Goal: Task Accomplishment & Management: Complete application form

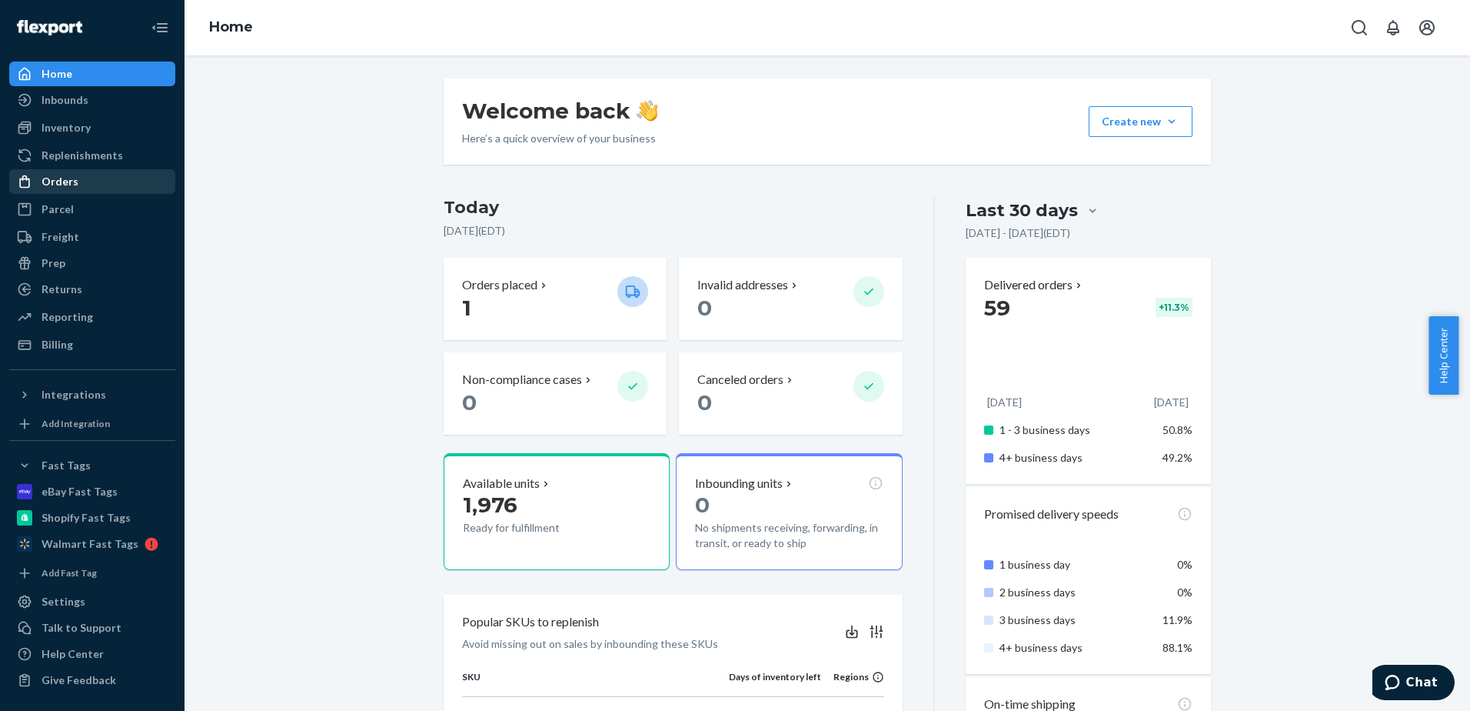
click at [85, 185] on div "Orders" at bounding box center [92, 182] width 163 height 22
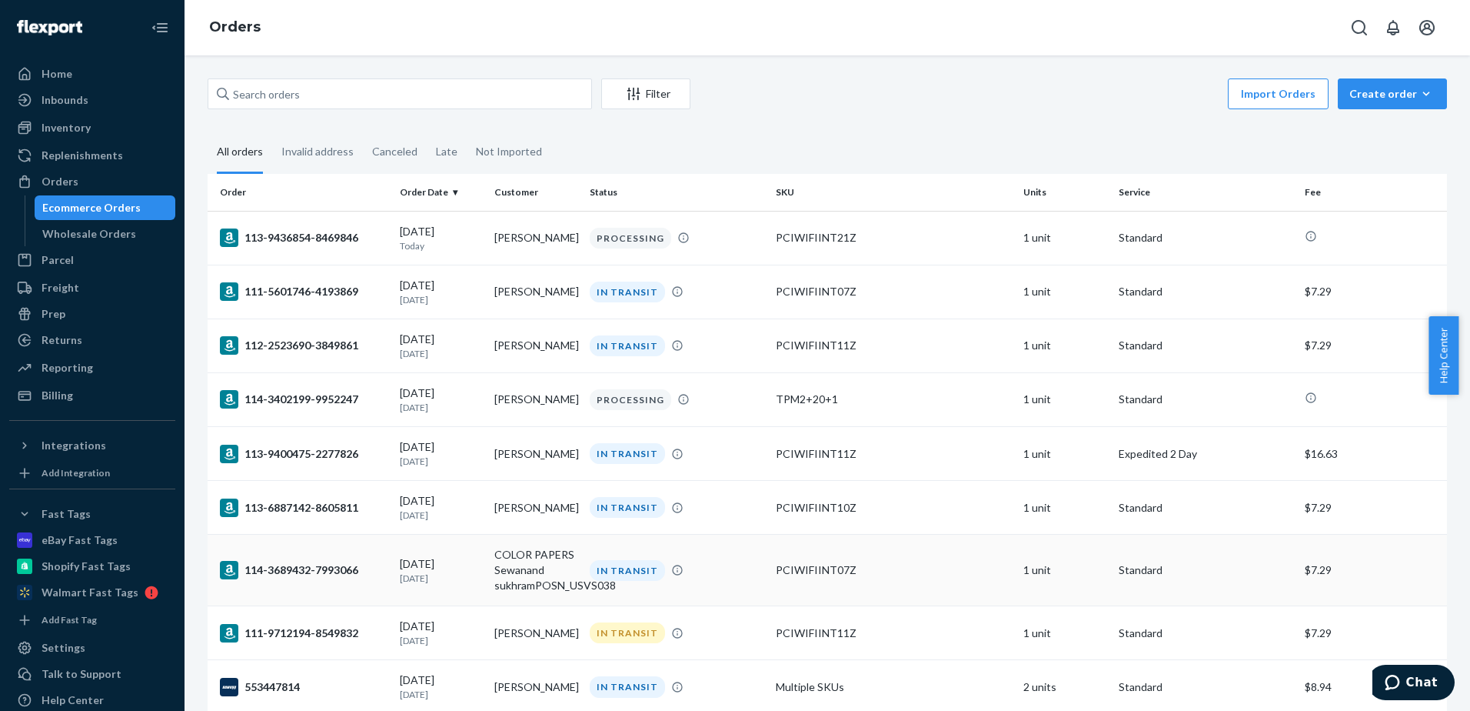
click at [821, 568] on div "PCIWIFIINT07Z" at bounding box center [893, 569] width 235 height 15
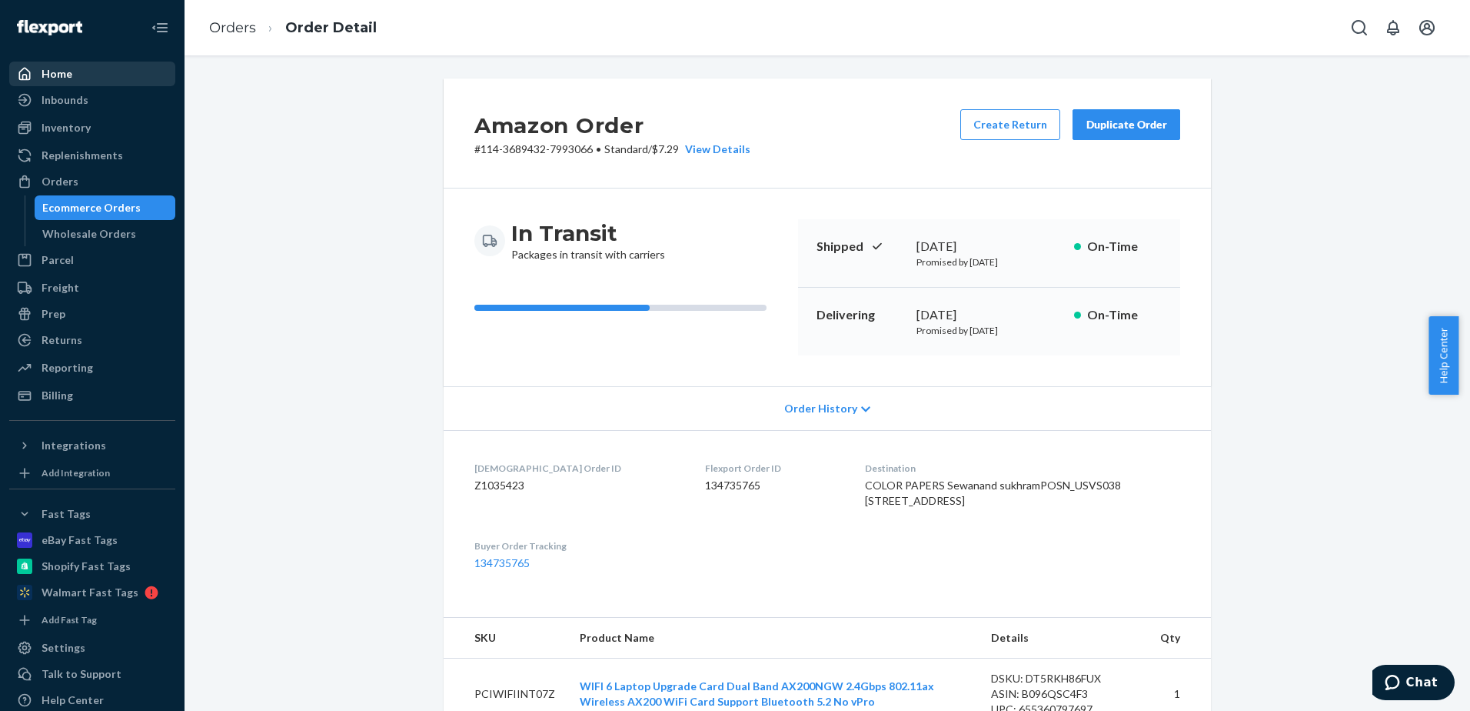
click at [80, 78] on div "Home" at bounding box center [92, 74] width 163 height 22
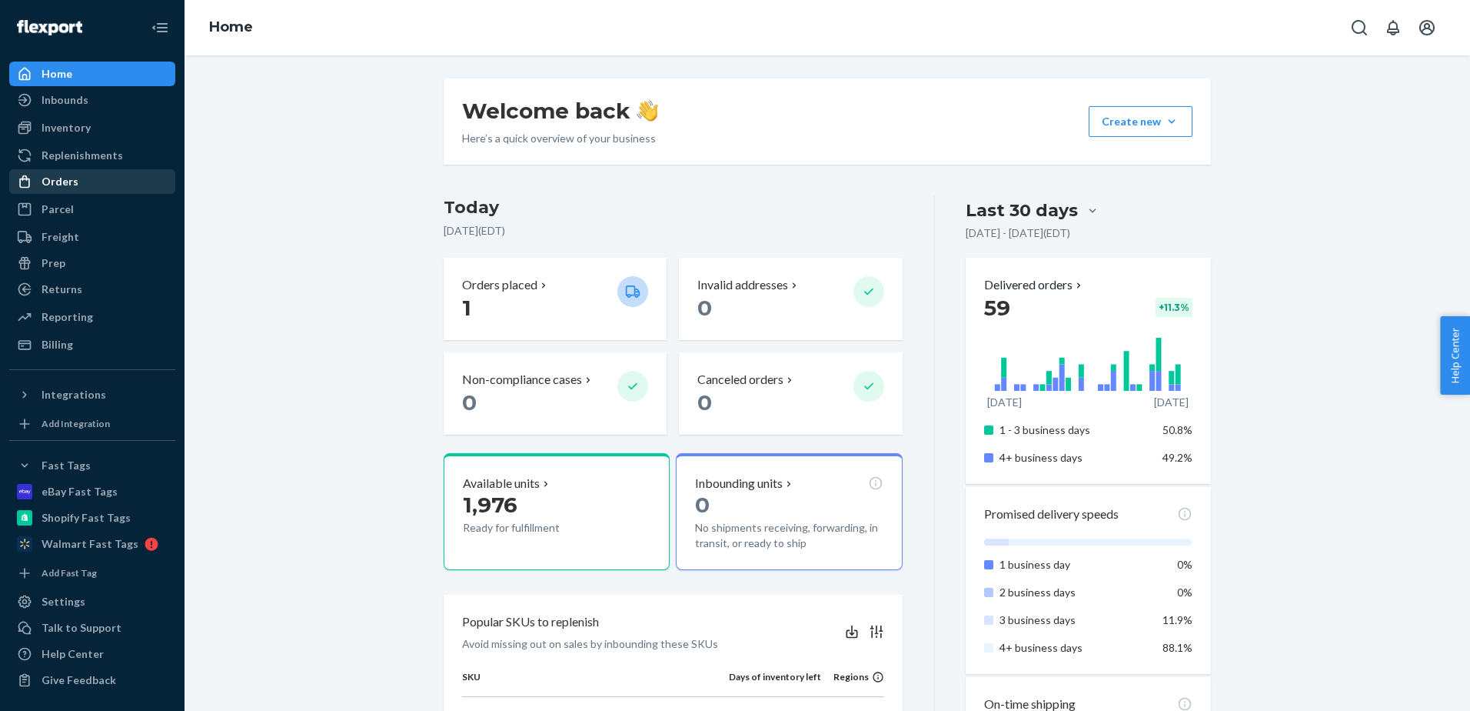
click at [79, 192] on link "Orders" at bounding box center [92, 181] width 166 height 25
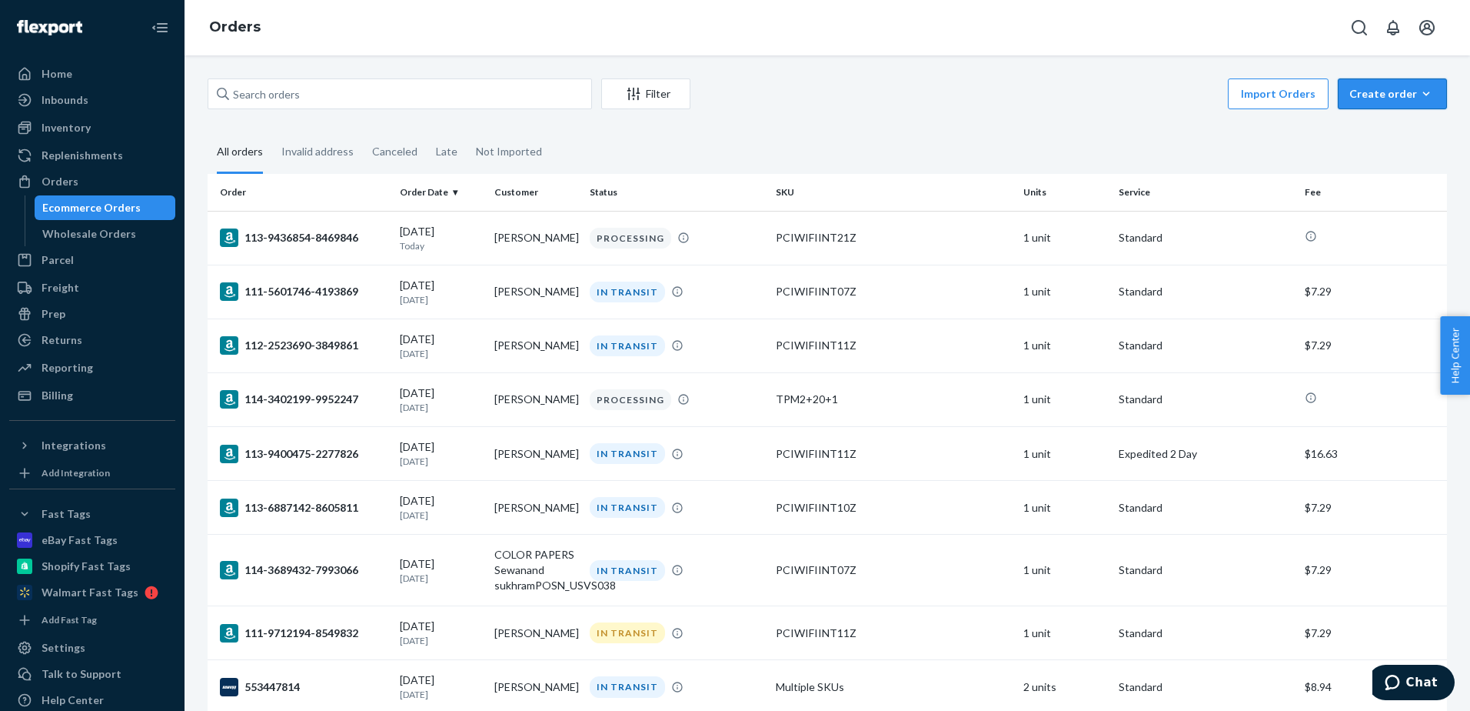
click at [1419, 91] on icon "button" at bounding box center [1426, 93] width 15 height 15
click at [1372, 135] on span "Ecommerce order" at bounding box center [1401, 130] width 95 height 11
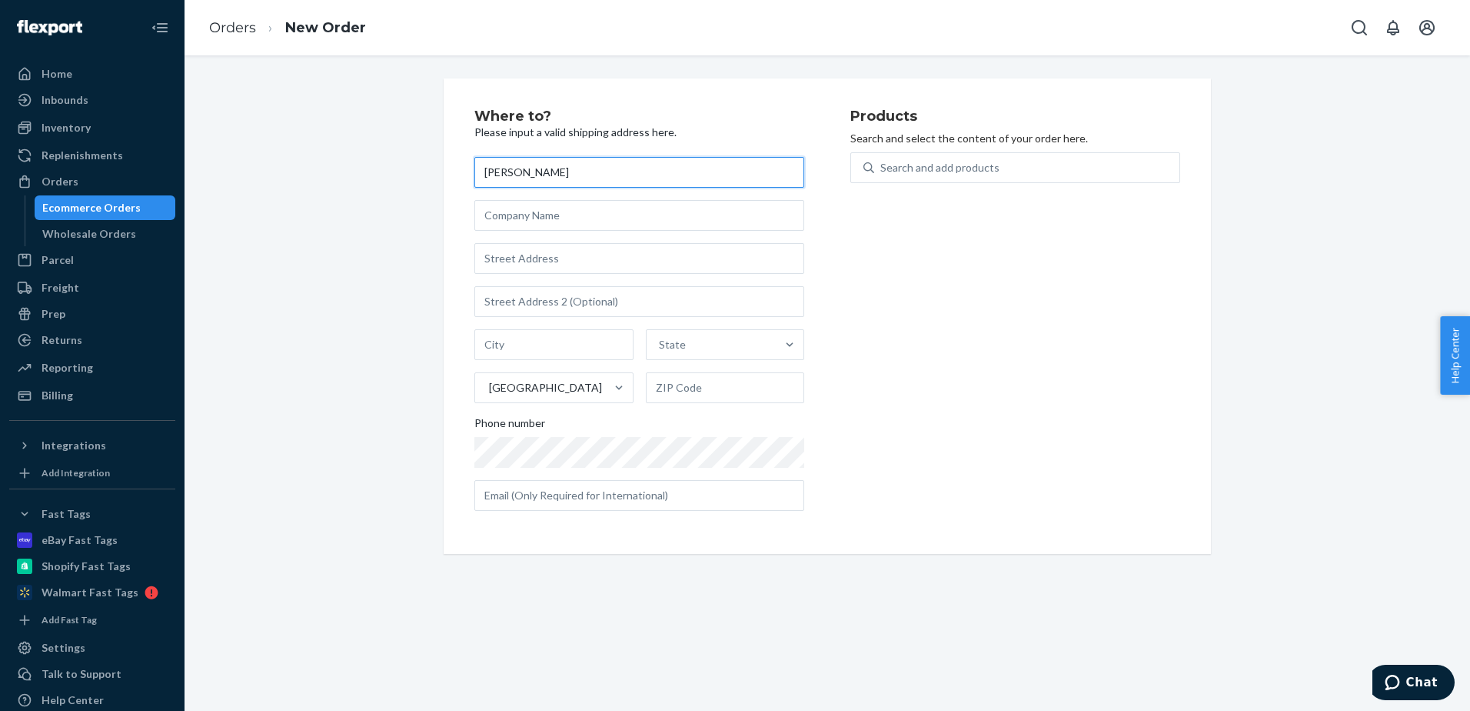
type input "[PERSON_NAME]"
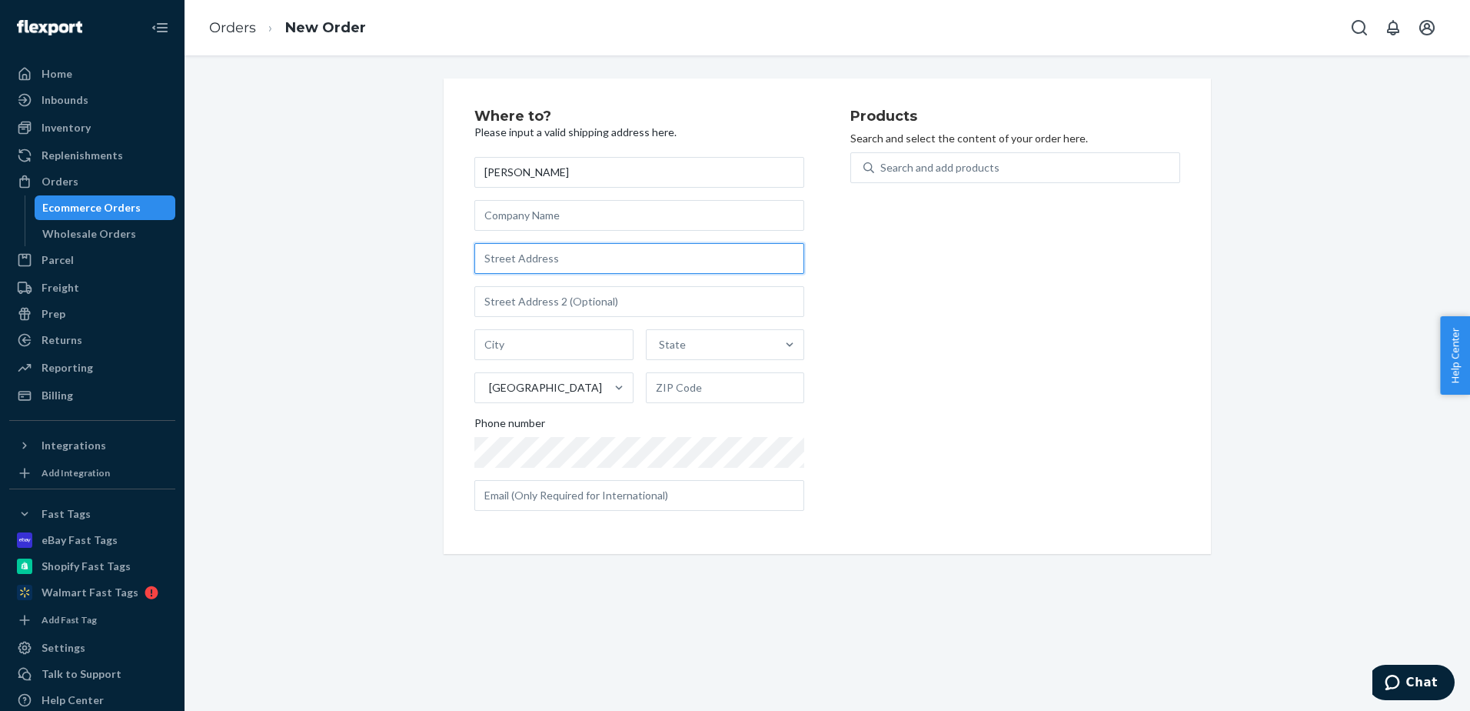
click at [524, 249] on input "text" at bounding box center [639, 258] width 330 height 31
paste input "[STREET_ADDRESS][PERSON_NAME]"
type input "[STREET_ADDRESS][PERSON_NAME]"
type input "[GEOGRAPHIC_DATA]"
type input "323113"
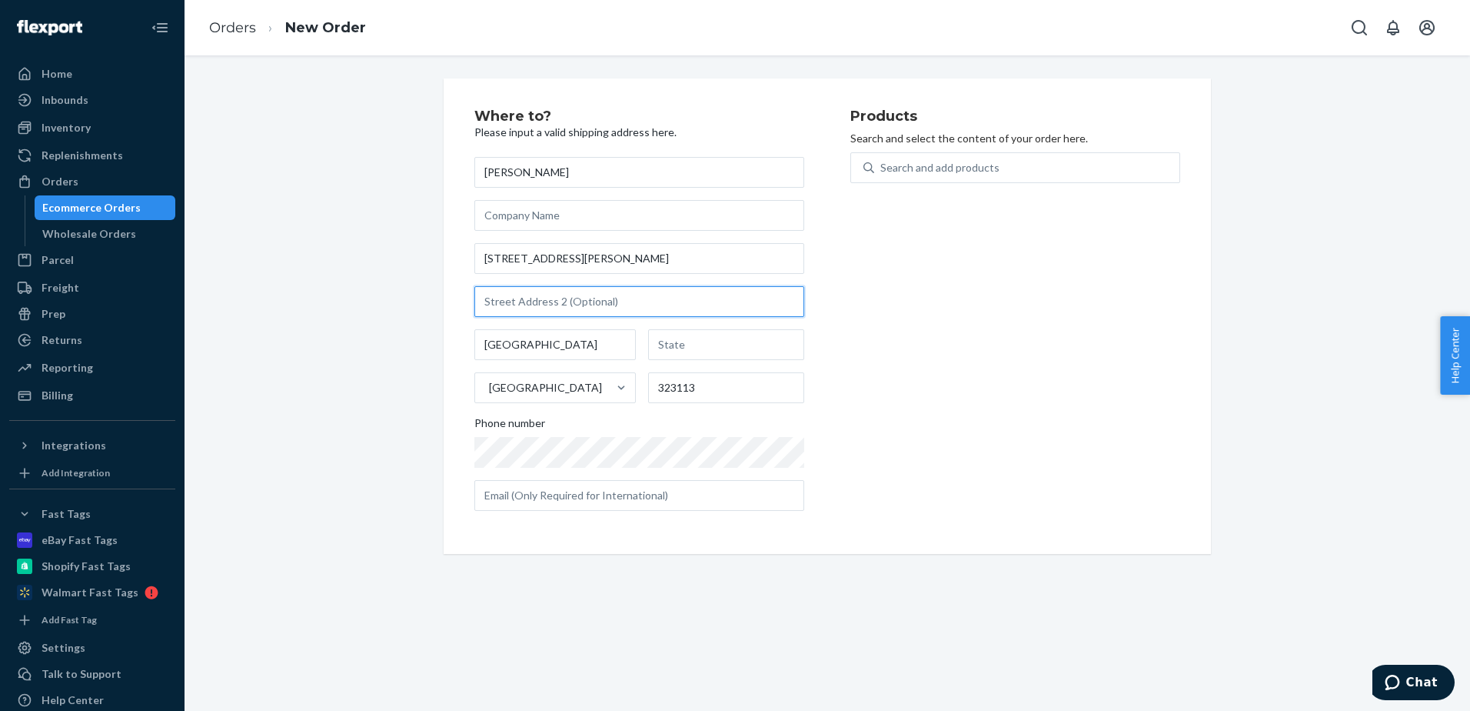
click at [504, 315] on input "text" at bounding box center [639, 301] width 330 height 31
paste input "#19-264"
type input "#19-264"
click at [996, 360] on div "Products Search and select the content of your order here. Search and add produ…" at bounding box center [1016, 316] width 330 height 414
click at [1071, 446] on div "Products Search and select the content of your order here. Search and add produ…" at bounding box center [1016, 316] width 330 height 414
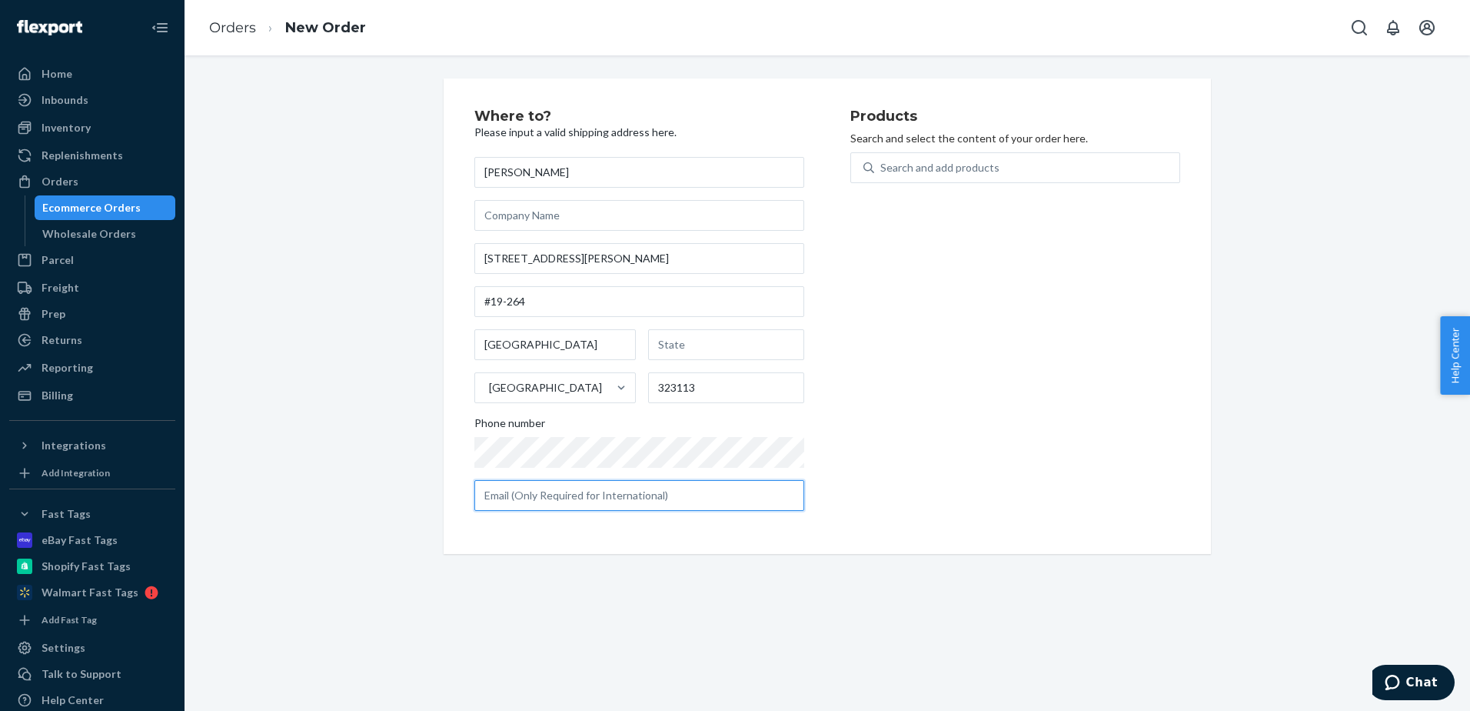
click at [614, 495] on input "text" at bounding box center [639, 495] width 330 height 31
paste input "[EMAIL_ADDRESS][DOMAIN_NAME]"
type input "[EMAIL_ADDRESS][DOMAIN_NAME]"
click at [935, 410] on div "Products Search and select the content of your order here. Search and add produ…" at bounding box center [1016, 316] width 330 height 414
click at [909, 169] on div "Search and add products" at bounding box center [940, 167] width 119 height 15
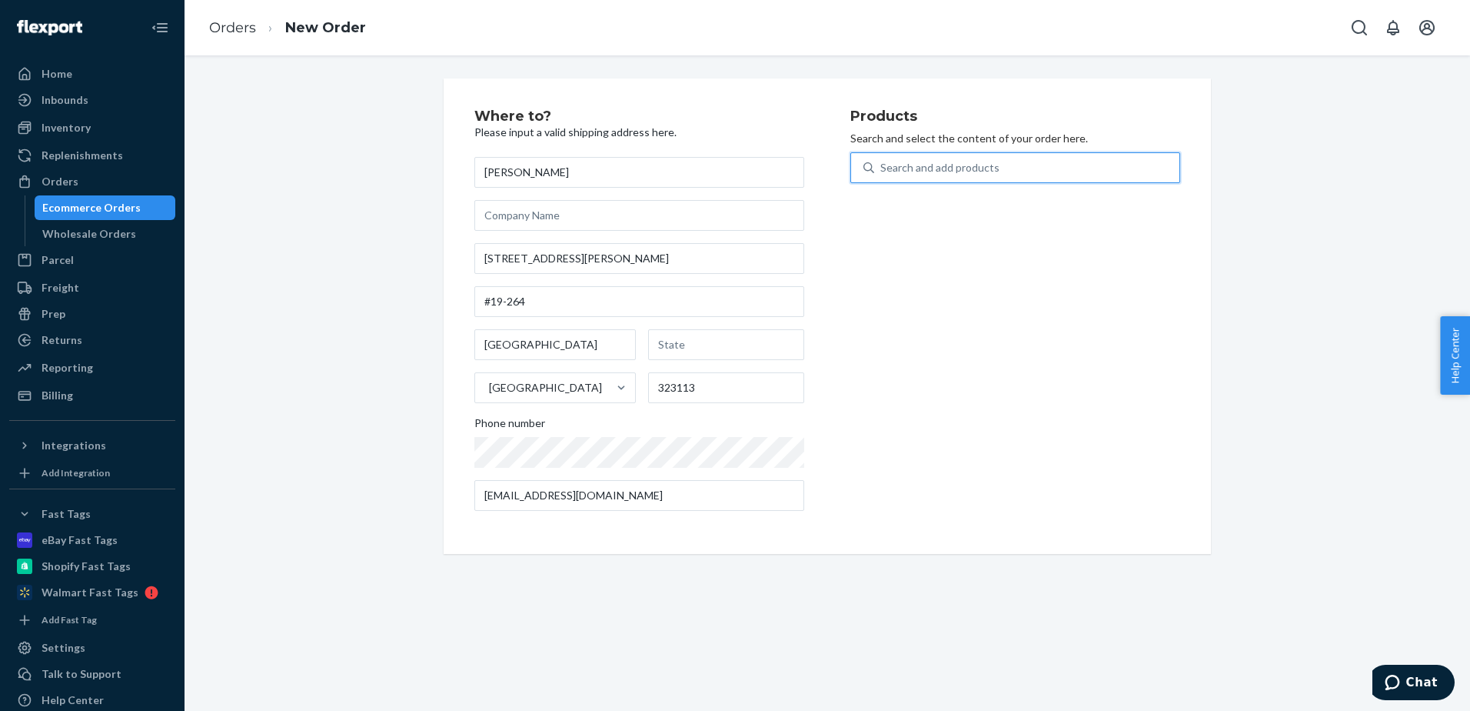
click at [882, 169] on input "0 results available. Use Up and Down to choose options, press Enter to select t…" at bounding box center [882, 167] width 2 height 15
paste input "PCIWIFIINT28"
type input "PCIWIFIINT28"
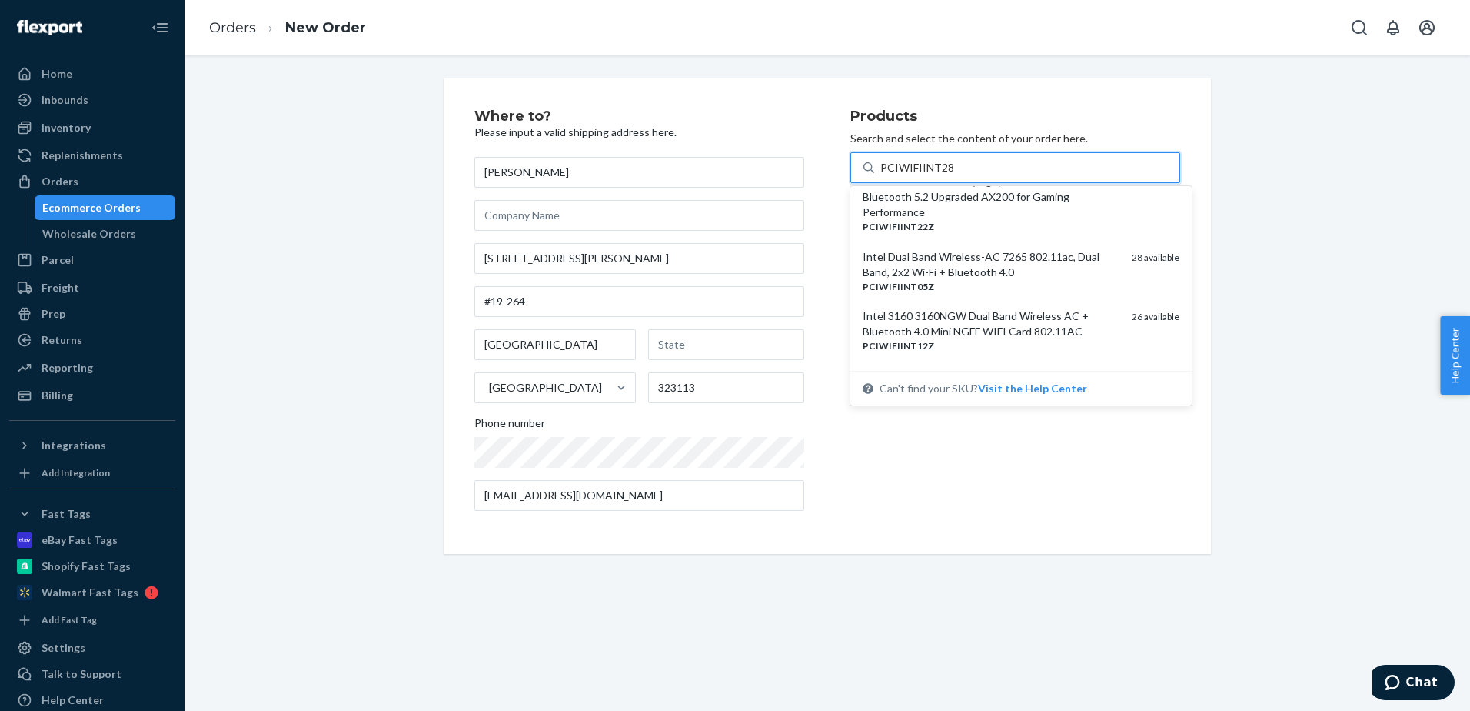
scroll to position [897, 0]
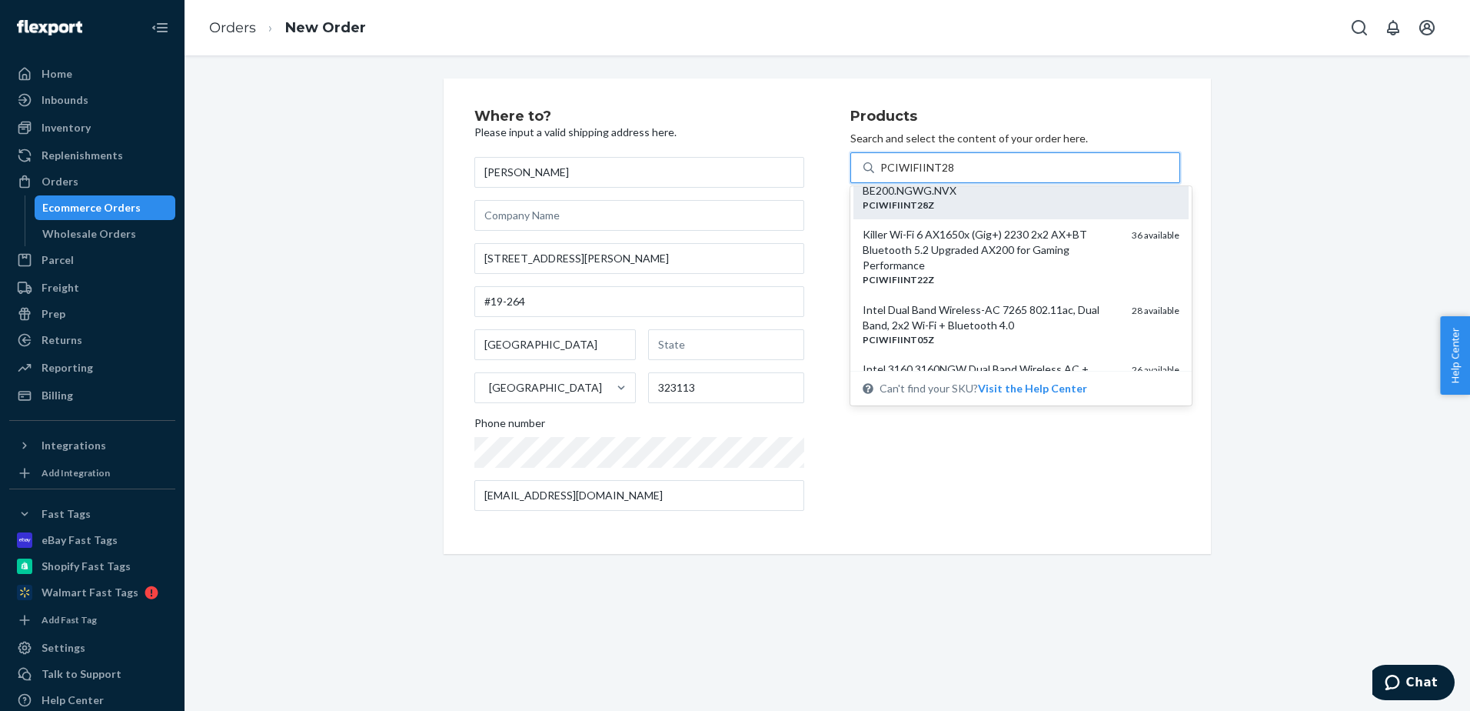
click at [1099, 211] on div "BE1750x Latest Killer Wi-Fi Card | Wi-Fi 7 Tri Band 2.4/5/6 GHz | 5.8 Gbps | Bl…" at bounding box center [1021, 174] width 317 height 75
click at [954, 175] on input "PCIWIFIINT28" at bounding box center [917, 167] width 73 height 15
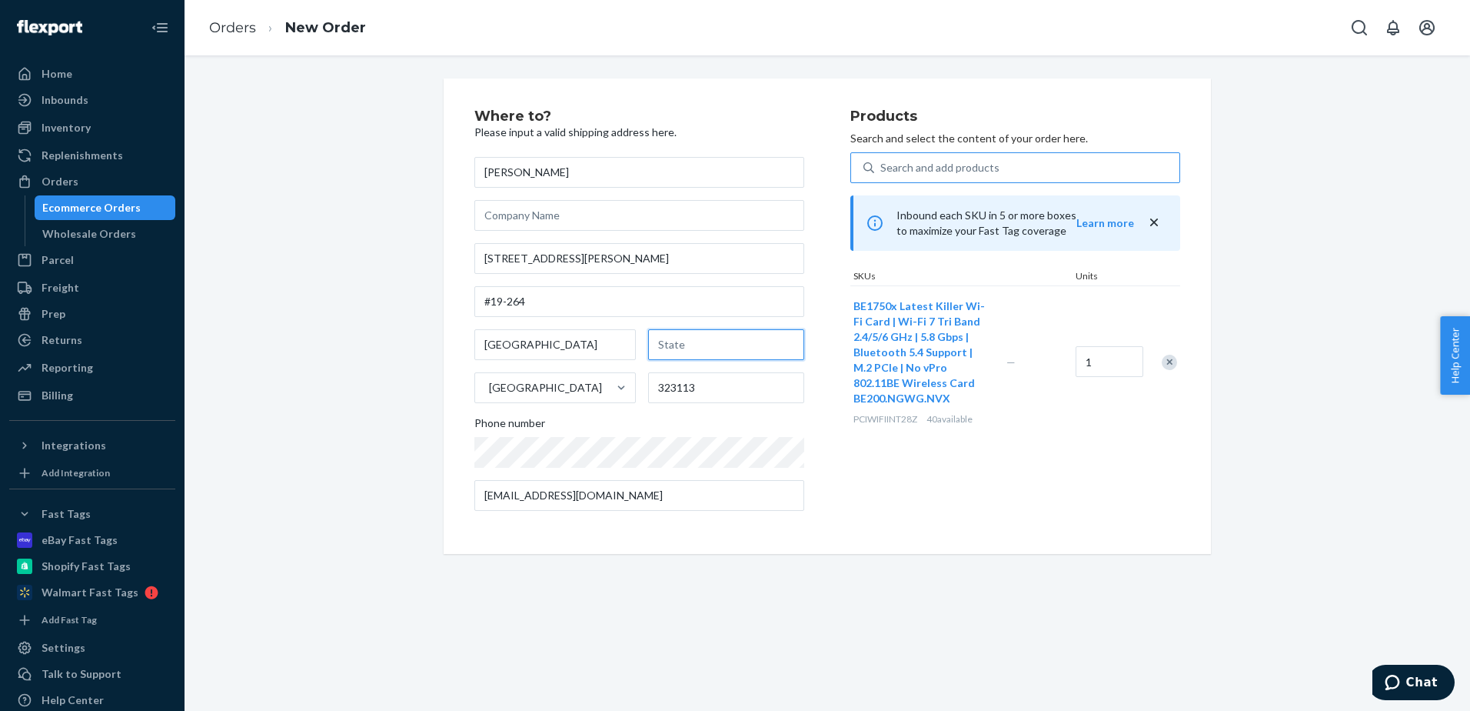
click at [689, 335] on input "text" at bounding box center [726, 344] width 156 height 31
click at [508, 348] on input "[GEOGRAPHIC_DATA]" at bounding box center [554, 344] width 161 height 31
click at [684, 345] on input "text" at bounding box center [726, 344] width 156 height 31
paste input "[GEOGRAPHIC_DATA]"
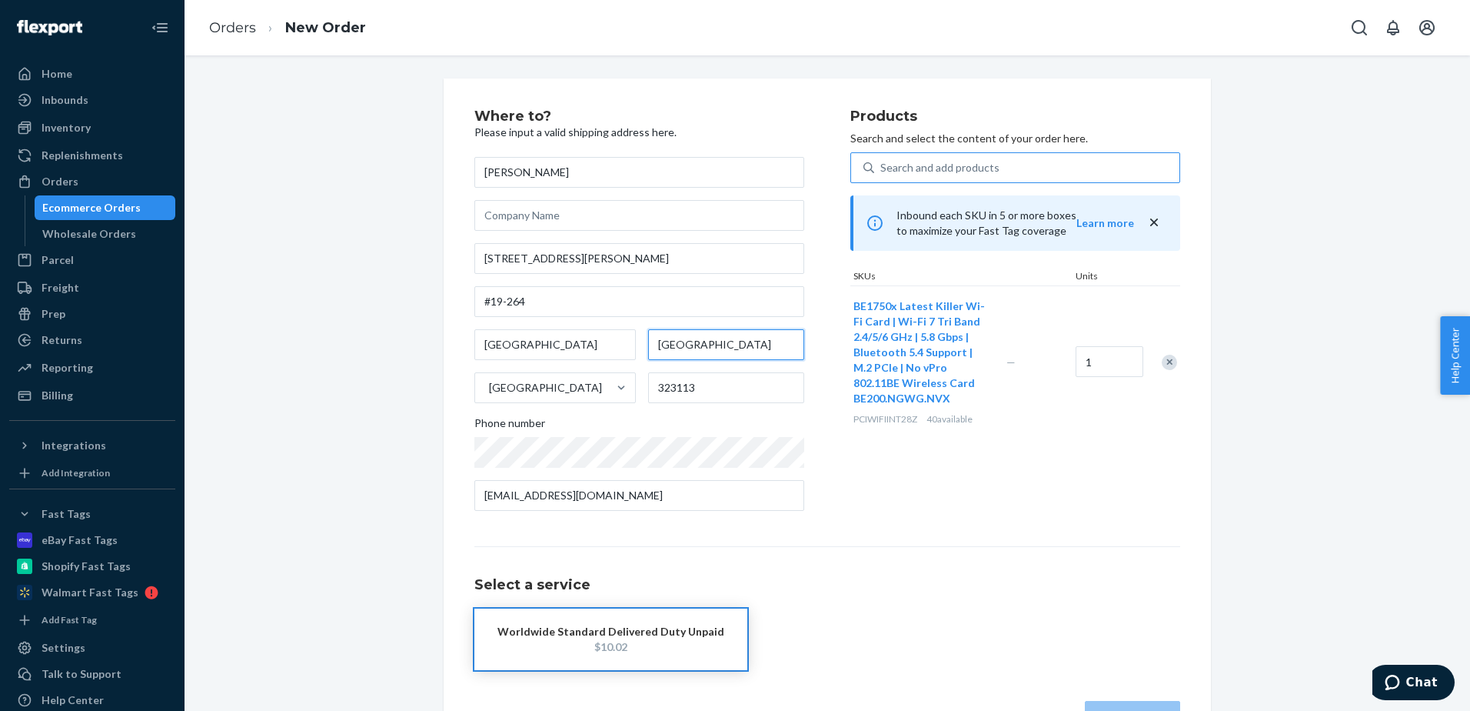
type input "[GEOGRAPHIC_DATA]"
click at [635, 649] on div "$10.02" at bounding box center [611, 646] width 227 height 15
click at [1070, 554] on div "Select a service Worldwide Standard Delivered Duty Unpaid $10.02" at bounding box center [827, 608] width 706 height 124
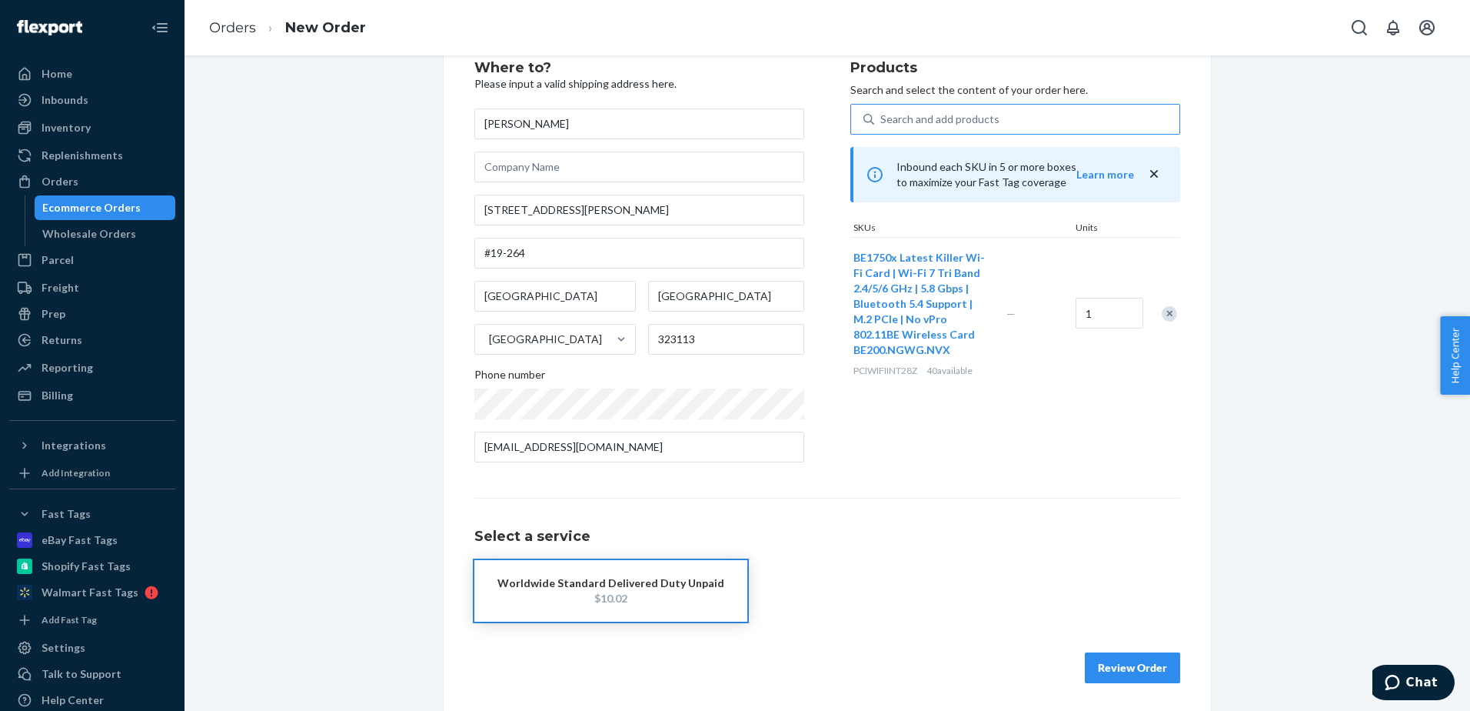
scroll to position [51, 0]
click at [1110, 666] on button "Review Order" at bounding box center [1132, 665] width 95 height 31
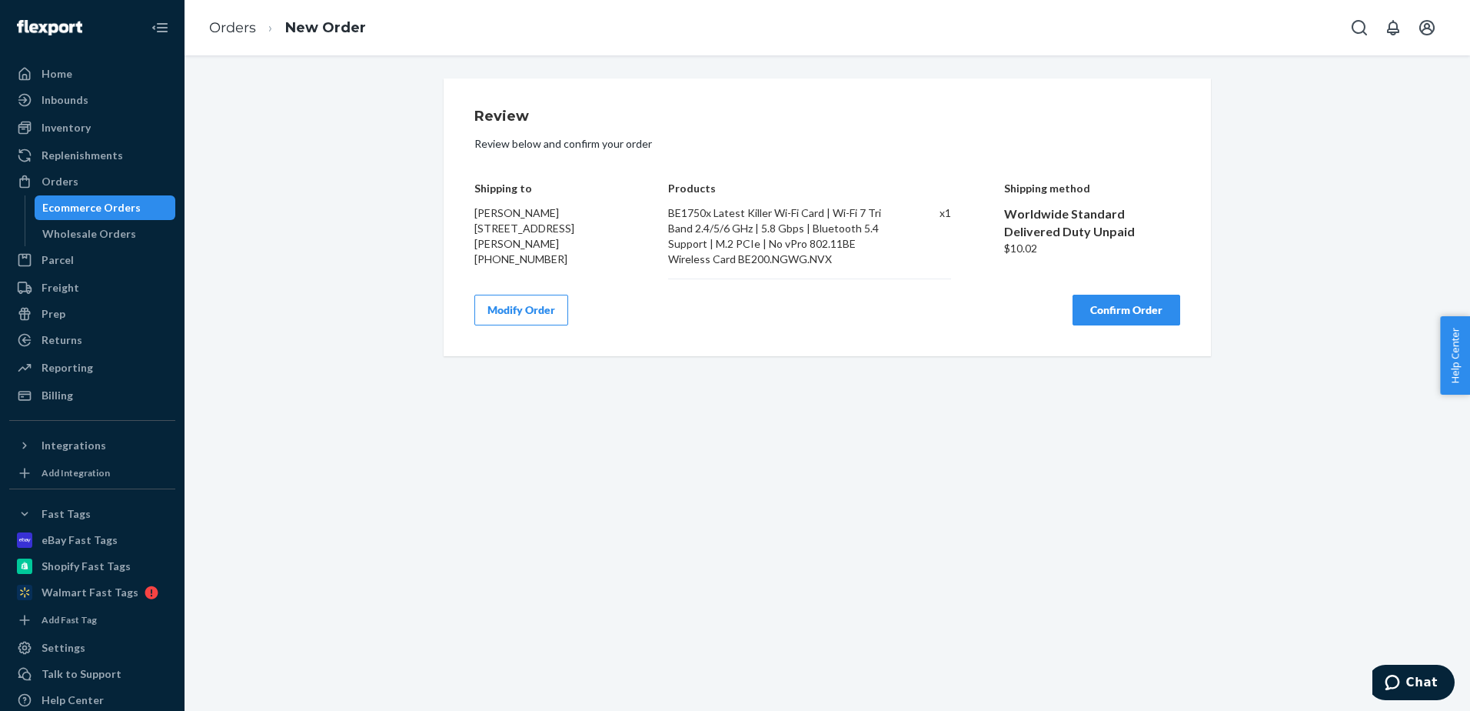
click at [1110, 314] on button "Confirm Order" at bounding box center [1127, 310] width 108 height 31
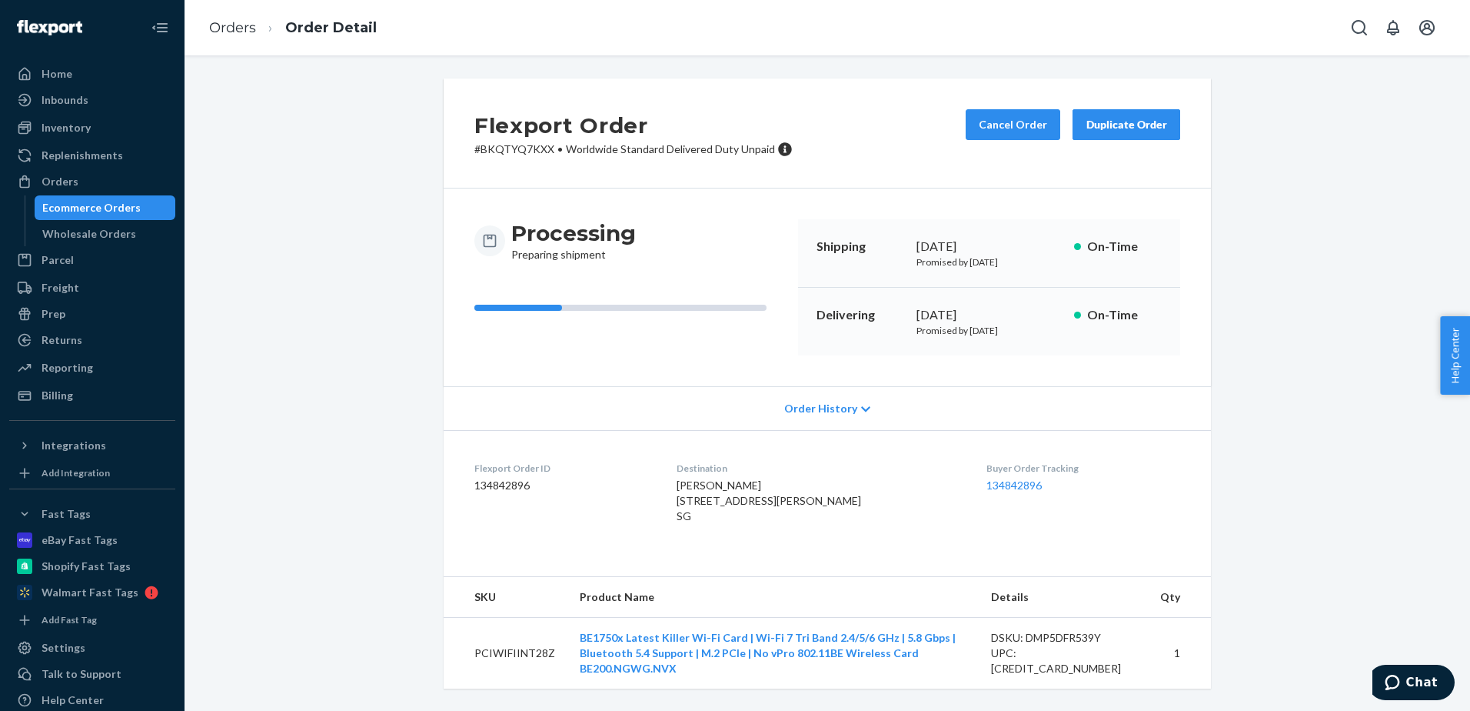
scroll to position [27, 0]
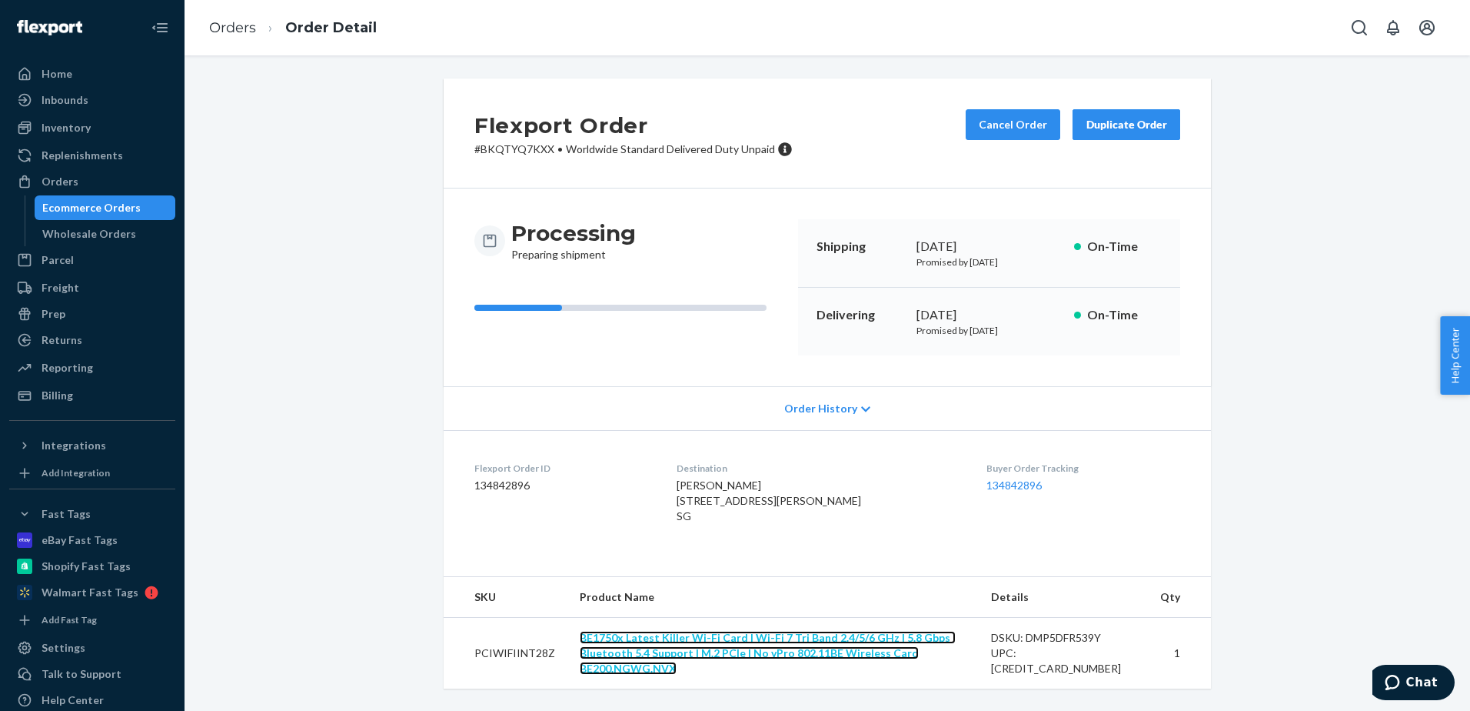
click at [847, 661] on link "BE1750x Latest Killer Wi-Fi Card | Wi-Fi 7 Tri Band 2.4/5/6 GHz | 5.8 Gbps | Bl…" at bounding box center [768, 653] width 376 height 44
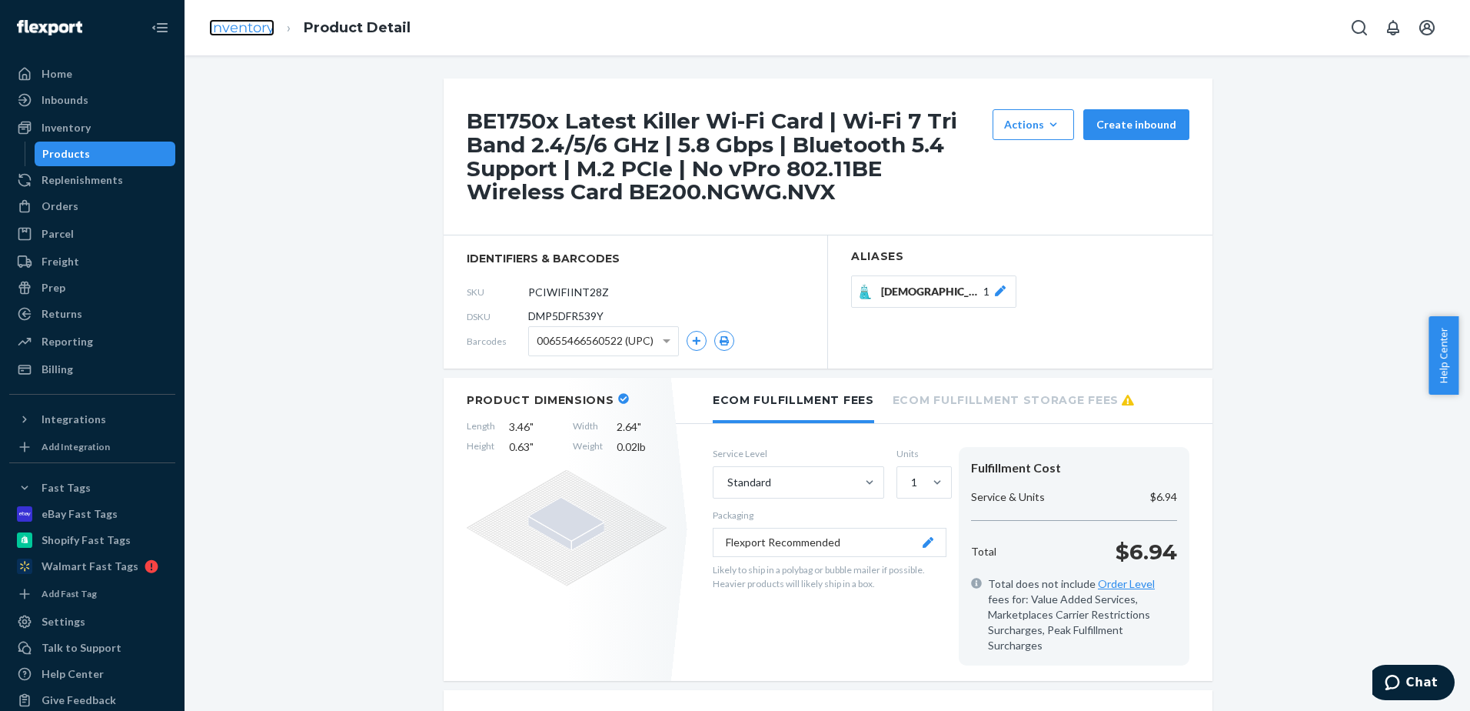
click at [241, 34] on link "Inventory" at bounding box center [241, 27] width 65 height 17
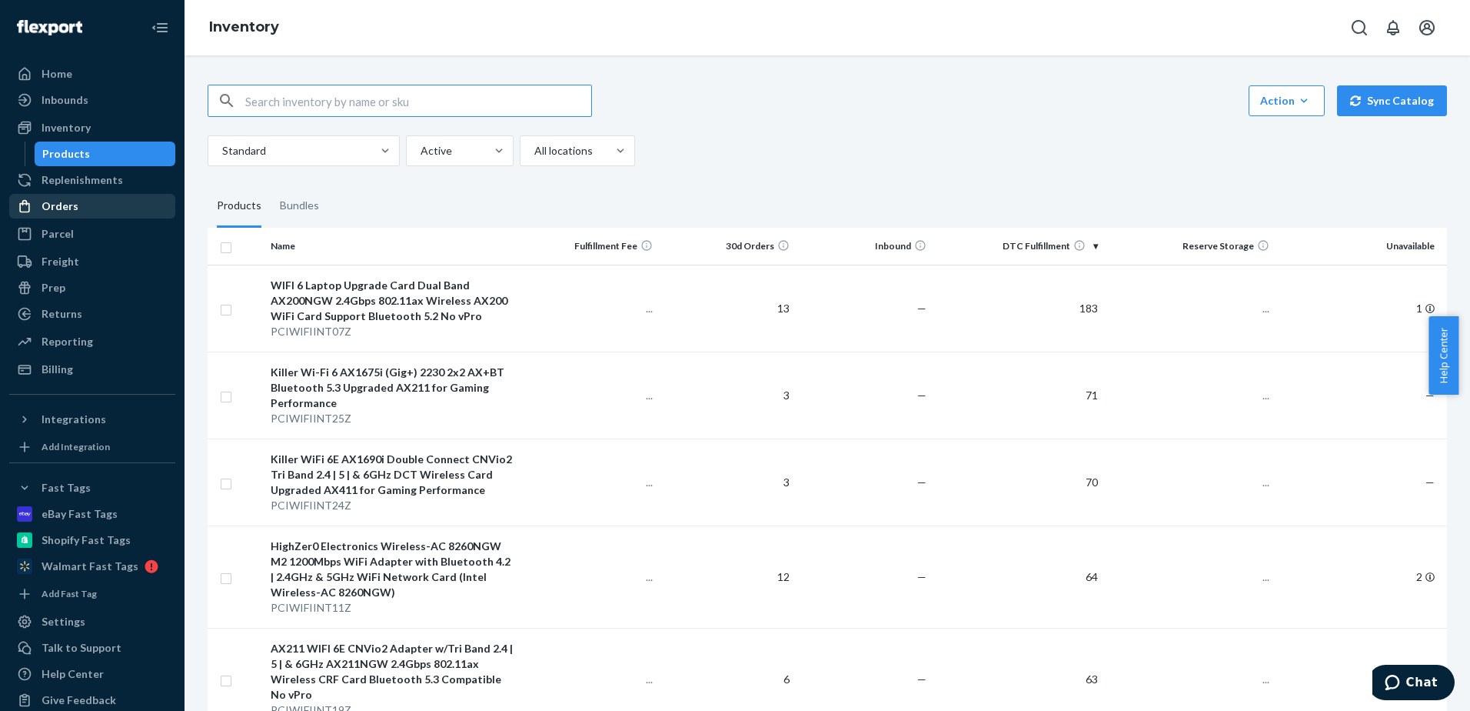
click at [78, 205] on div "Orders" at bounding box center [92, 206] width 163 height 22
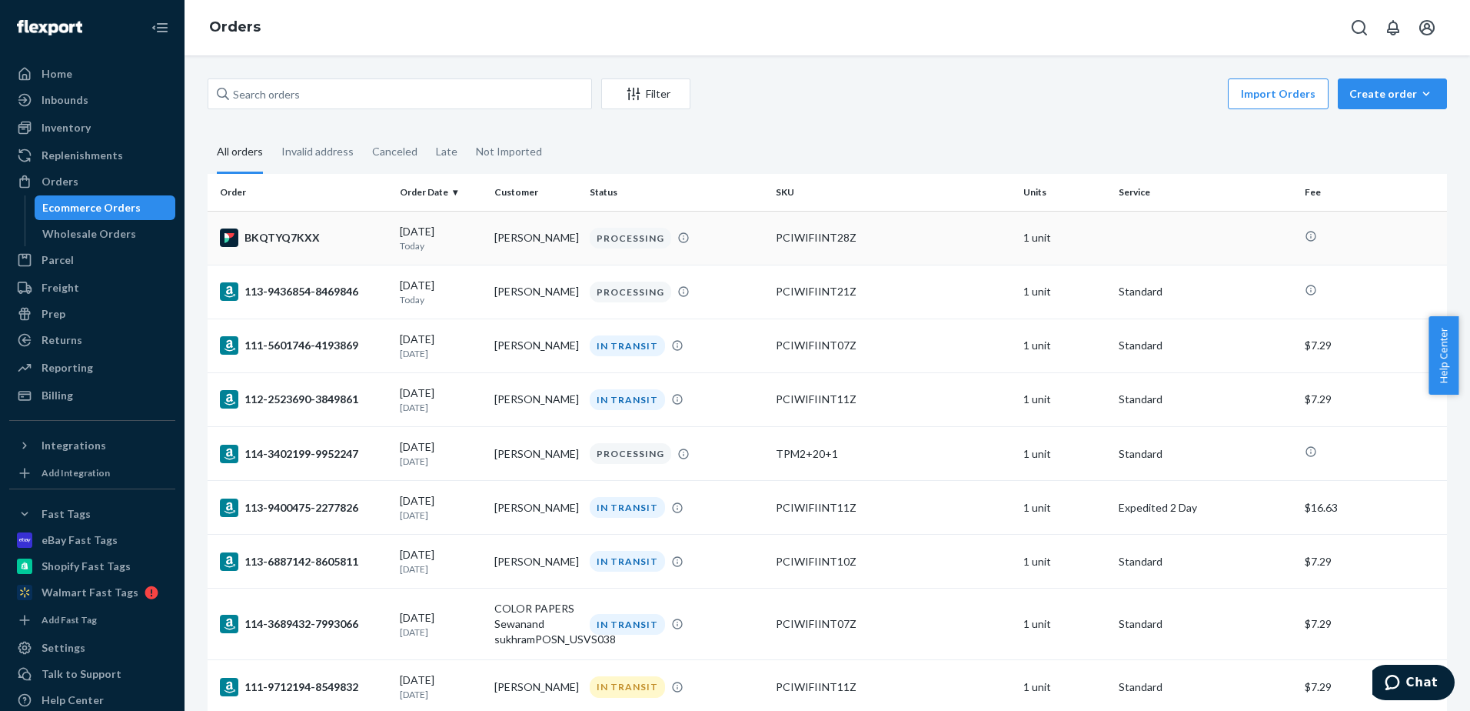
click at [310, 243] on div "BKQTYQ7KXX" at bounding box center [304, 237] width 168 height 18
